Goal: Find specific page/section: Find specific page/section

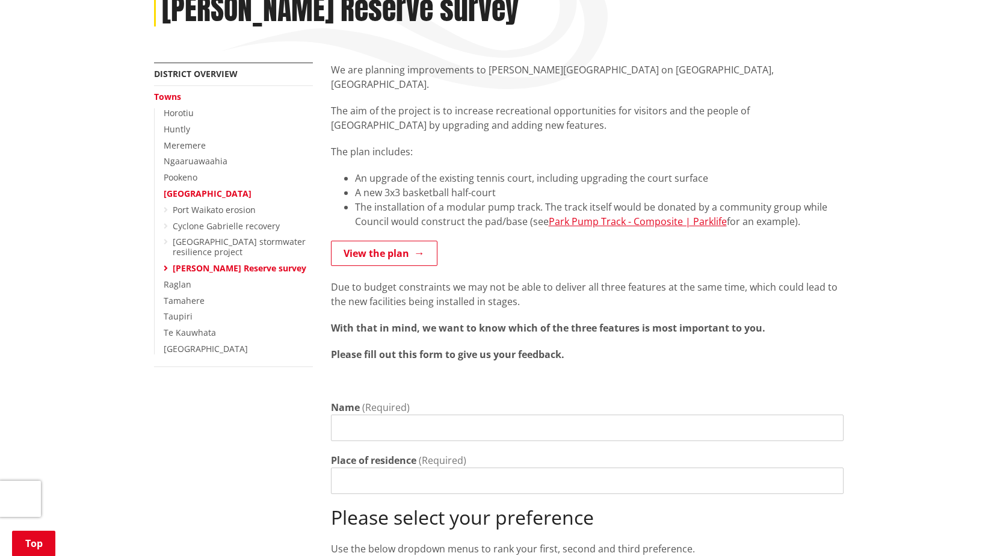
scroll to position [120, 0]
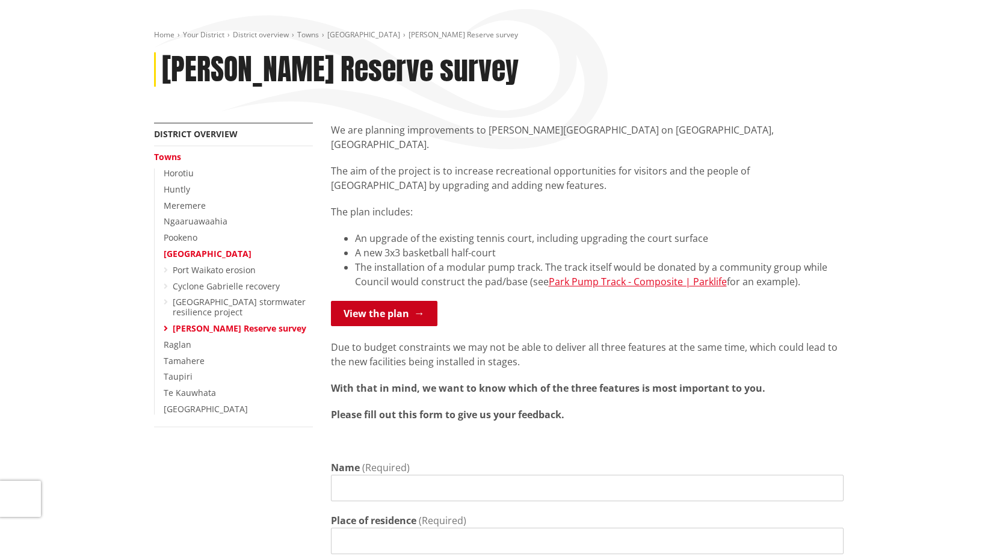
click at [359, 301] on link "View the plan" at bounding box center [384, 313] width 106 height 25
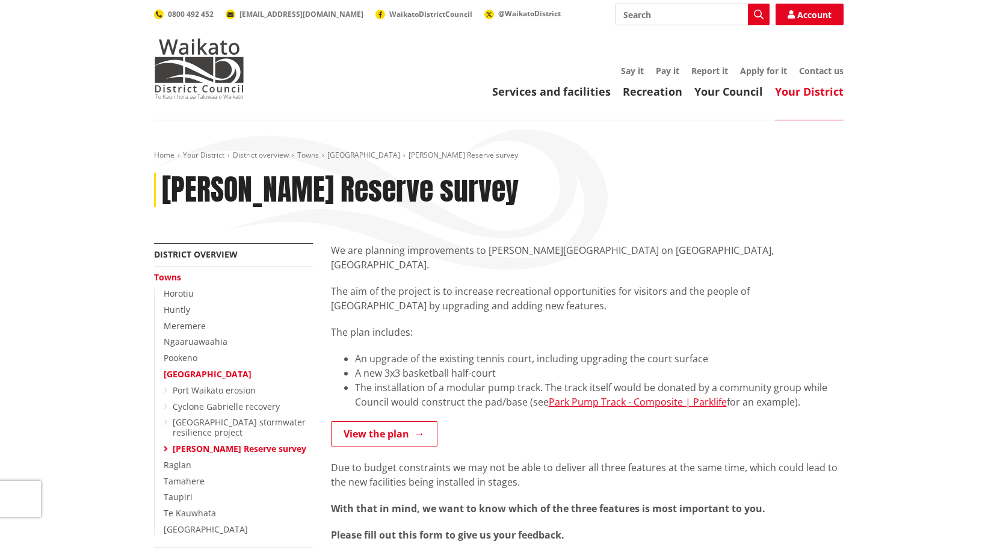
click at [635, 295] on p "The aim of the project is to increase recreational opportunities for visitors a…" at bounding box center [587, 298] width 513 height 29
click at [722, 284] on p "The aim of the project is to increase recreational opportunities for visitors a…" at bounding box center [587, 298] width 513 height 29
